Goal: Find specific page/section: Find specific page/section

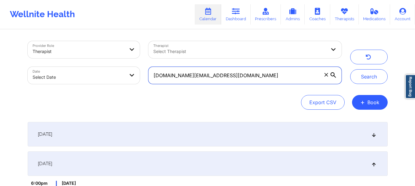
click at [237, 74] on input "[DOMAIN_NAME][EMAIL_ADDRESS][DOMAIN_NAME]" at bounding box center [244, 75] width 193 height 17
paste input "[EMAIL_ADDRESS][DOMAIN_NAME]"
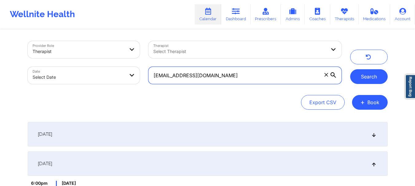
type input "[EMAIL_ADDRESS][DOMAIN_NAME]"
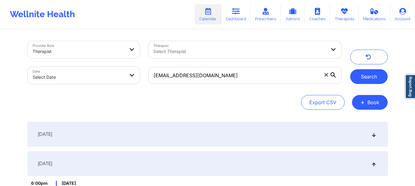
click at [365, 80] on button "Search" at bounding box center [368, 76] width 37 height 15
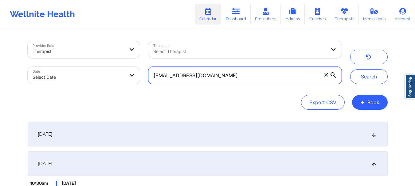
drag, startPoint x: 238, startPoint y: 76, endPoint x: 113, endPoint y: 68, distance: 126.0
click at [113, 68] on div "Provider Role Therapist Therapist Select Therapist Date Select Date victoriaseu…" at bounding box center [184, 63] width 322 height 52
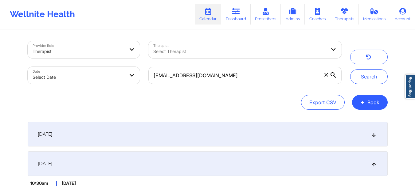
click at [241, 85] on div "[EMAIL_ADDRESS][DOMAIN_NAME]" at bounding box center [244, 76] width 201 height 26
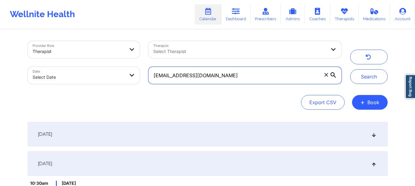
drag, startPoint x: 242, startPoint y: 82, endPoint x: 329, endPoint y: 77, distance: 87.0
click at [329, 77] on input "[EMAIL_ADDRESS][DOMAIN_NAME]" at bounding box center [244, 75] width 193 height 17
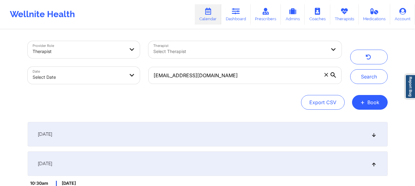
click at [325, 75] on icon at bounding box center [326, 75] width 4 height 4
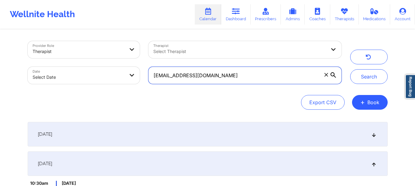
click at [325, 75] on input "[EMAIL_ADDRESS][DOMAIN_NAME]" at bounding box center [244, 75] width 193 height 17
paste input "[EMAIL_ADDRESS][DOMAIN_NAME]"
type input "[EMAIL_ADDRESS][DOMAIN_NAME]"
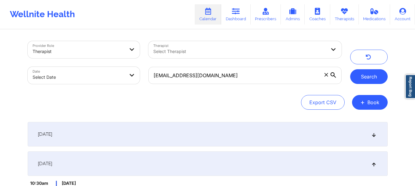
click at [369, 80] on button "Search" at bounding box center [368, 76] width 37 height 15
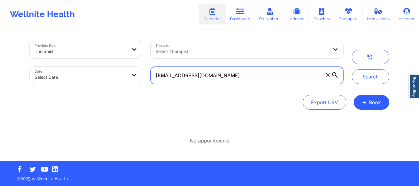
click at [245, 76] on input "[EMAIL_ADDRESS][DOMAIN_NAME]" at bounding box center [247, 75] width 193 height 17
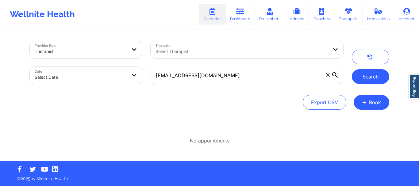
click at [356, 79] on button "Search" at bounding box center [370, 76] width 37 height 15
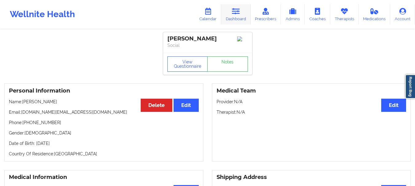
click at [239, 12] on icon at bounding box center [236, 11] width 8 height 7
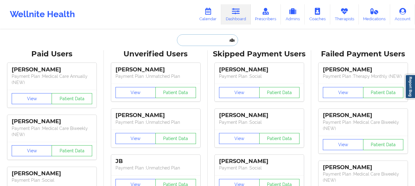
click at [219, 42] on input "text" at bounding box center [207, 40] width 61 height 12
click at [201, 43] on input "text" at bounding box center [207, 40] width 61 height 12
click at [208, 40] on input "text" at bounding box center [207, 40] width 61 height 12
click at [206, 40] on input "text" at bounding box center [207, 40] width 61 height 12
paste input "v"
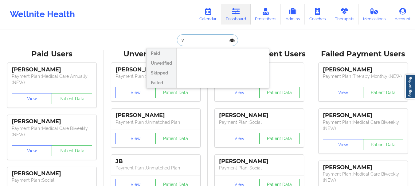
type input "vic"
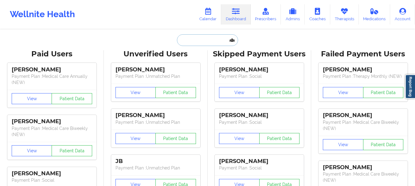
paste input "[EMAIL_ADDRESS][DOMAIN_NAME]"
type input "[EMAIL_ADDRESS][DOMAIN_NAME]"
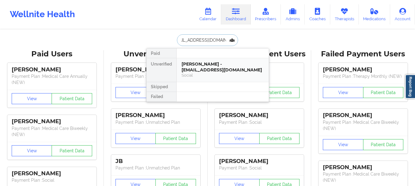
click at [201, 69] on div "[PERSON_NAME] - [EMAIL_ADDRESS][DOMAIN_NAME]" at bounding box center [222, 66] width 82 height 11
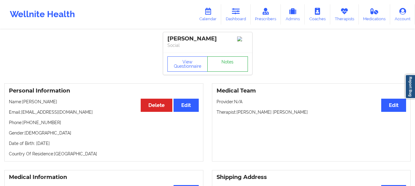
click at [226, 64] on link "Notes" at bounding box center [227, 63] width 41 height 15
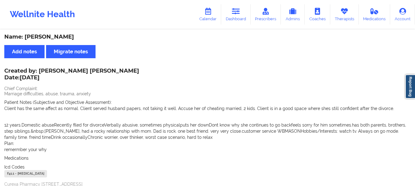
drag, startPoint x: 43, startPoint y: 33, endPoint x: 84, endPoint y: 37, distance: 41.3
click at [84, 37] on div "Name: [PERSON_NAME]" at bounding box center [207, 36] width 406 height 7
copy div "[PERSON_NAME]"
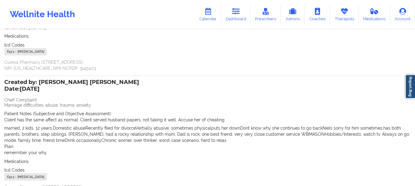
scroll to position [183, 0]
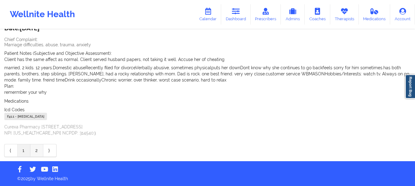
click at [38, 154] on link "2" at bounding box center [36, 151] width 13 height 12
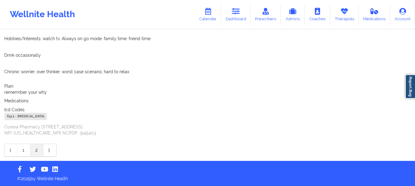
scroll to position [177, 0]
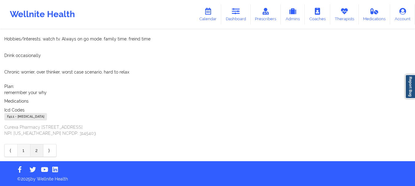
click at [22, 150] on link "1" at bounding box center [23, 151] width 13 height 12
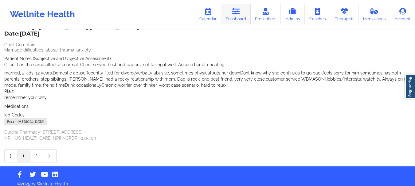
click at [239, 16] on link "Dashboard" at bounding box center [235, 14] width 29 height 20
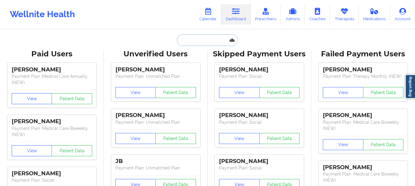
click at [211, 40] on input "text" at bounding box center [207, 40] width 61 height 12
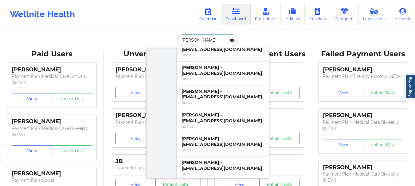
scroll to position [835, 0]
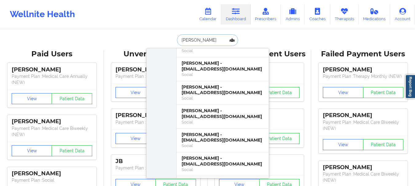
click at [200, 42] on input "[PERSON_NAME]" at bounding box center [207, 40] width 61 height 12
paste input "[PERSON_NAME]"
type input "[PERSON_NAME]"
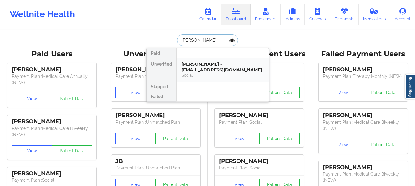
click at [208, 66] on div "[PERSON_NAME] - [EMAIL_ADDRESS][DOMAIN_NAME]" at bounding box center [222, 66] width 82 height 11
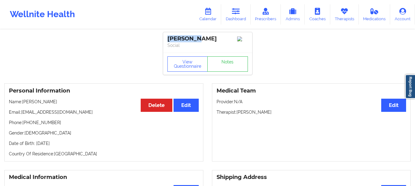
drag, startPoint x: 201, startPoint y: 40, endPoint x: 164, endPoint y: 33, distance: 36.7
click at [164, 33] on div "[PERSON_NAME] Social" at bounding box center [207, 42] width 89 height 21
copy div "[PERSON_NAME]"
click at [233, 18] on link "Dashboard" at bounding box center [235, 14] width 29 height 20
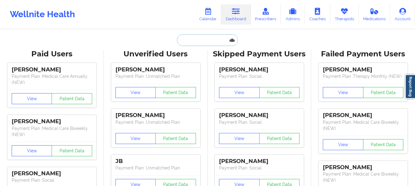
click at [212, 38] on input "text" at bounding box center [207, 40] width 61 height 12
paste input "[PERSON_NAME]"
type input "[PERSON_NAME]"
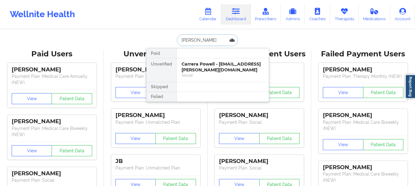
click at [203, 68] on div "Carrera Powell - [EMAIL_ADDRESS][PERSON_NAME][DOMAIN_NAME]" at bounding box center [222, 66] width 82 height 11
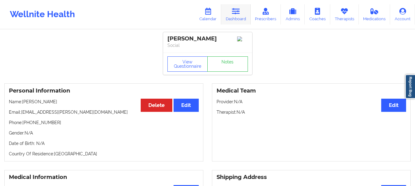
click at [240, 18] on link "Dashboard" at bounding box center [235, 14] width 29 height 20
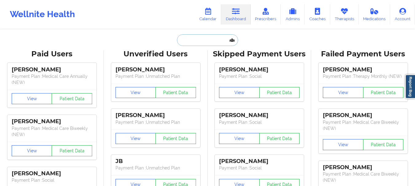
click at [212, 35] on input "text" at bounding box center [207, 40] width 61 height 12
paste input "[EMAIL_ADDRESS][DOMAIN_NAME]"
type input "[EMAIL_ADDRESS][DOMAIN_NAME]"
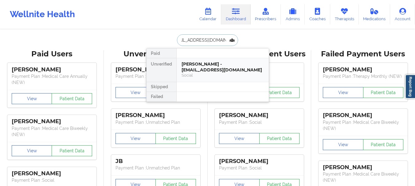
click at [210, 74] on div "Social" at bounding box center [222, 75] width 82 height 5
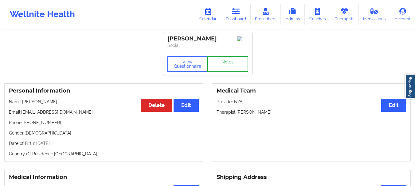
click at [223, 69] on link "Notes" at bounding box center [227, 63] width 41 height 15
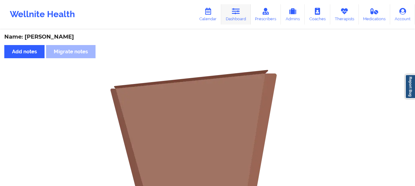
click at [232, 20] on link "Dashboard" at bounding box center [235, 14] width 29 height 20
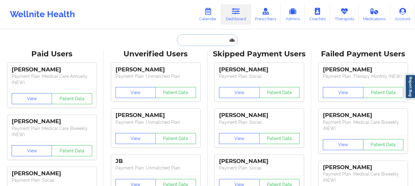
paste input "[EMAIL_ADDRESS][DOMAIN_NAME]"
click at [192, 37] on input "text" at bounding box center [207, 40] width 61 height 12
type input "[EMAIL_ADDRESS][DOMAIN_NAME]"
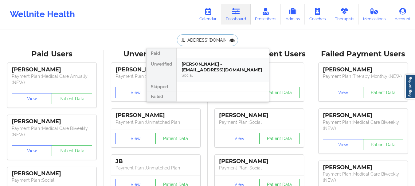
click at [206, 69] on div "[PERSON_NAME] - [EMAIL_ADDRESS][DOMAIN_NAME]" at bounding box center [222, 66] width 82 height 11
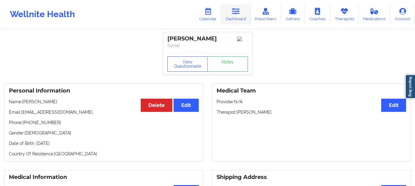
click at [241, 18] on link "Dashboard" at bounding box center [235, 14] width 29 height 20
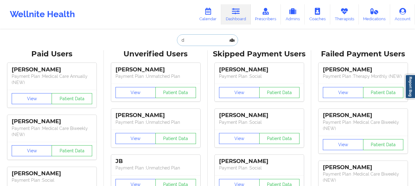
click at [204, 41] on input "d" at bounding box center [207, 40] width 61 height 12
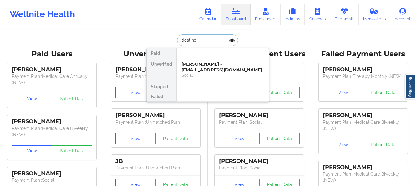
type input "destiney"
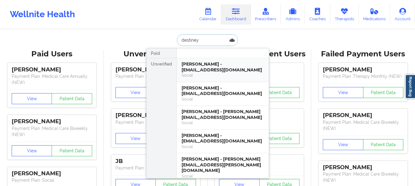
click at [227, 71] on div "[PERSON_NAME] - [EMAIL_ADDRESS][DOMAIN_NAME]" at bounding box center [222, 66] width 82 height 11
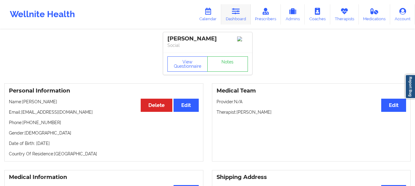
click at [250, 14] on link "Dashboard" at bounding box center [235, 14] width 29 height 20
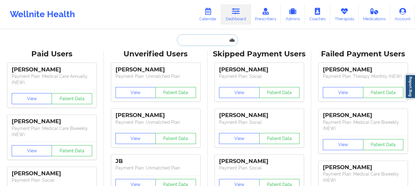
click at [212, 35] on input "text" at bounding box center [207, 40] width 61 height 12
paste input "[EMAIL_ADDRESS][DOMAIN_NAME]"
type input "[EMAIL_ADDRESS][DOMAIN_NAME]"
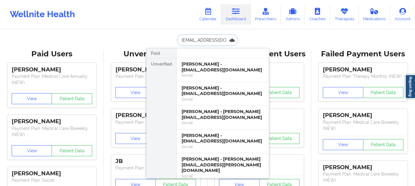
scroll to position [0, 11]
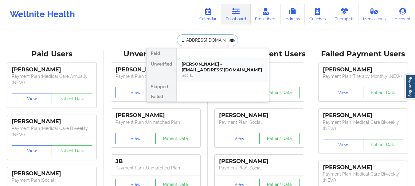
click at [216, 70] on div "[PERSON_NAME] - [EMAIL_ADDRESS][DOMAIN_NAME]" at bounding box center [222, 66] width 82 height 11
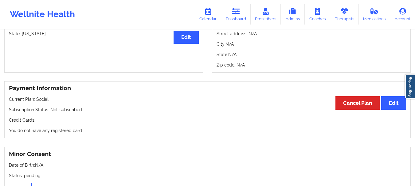
scroll to position [281, 0]
